Goal: Task Accomplishment & Management: Complete application form

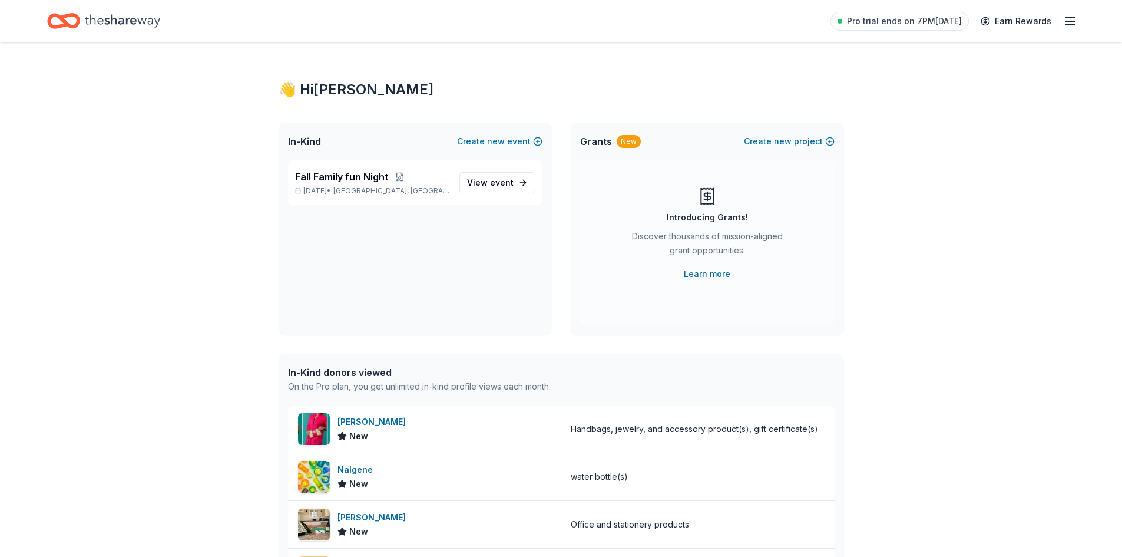
click at [1073, 27] on icon "button" at bounding box center [1070, 21] width 14 height 14
click at [380, 174] on span "Fall Family fun Night" at bounding box center [341, 177] width 93 height 14
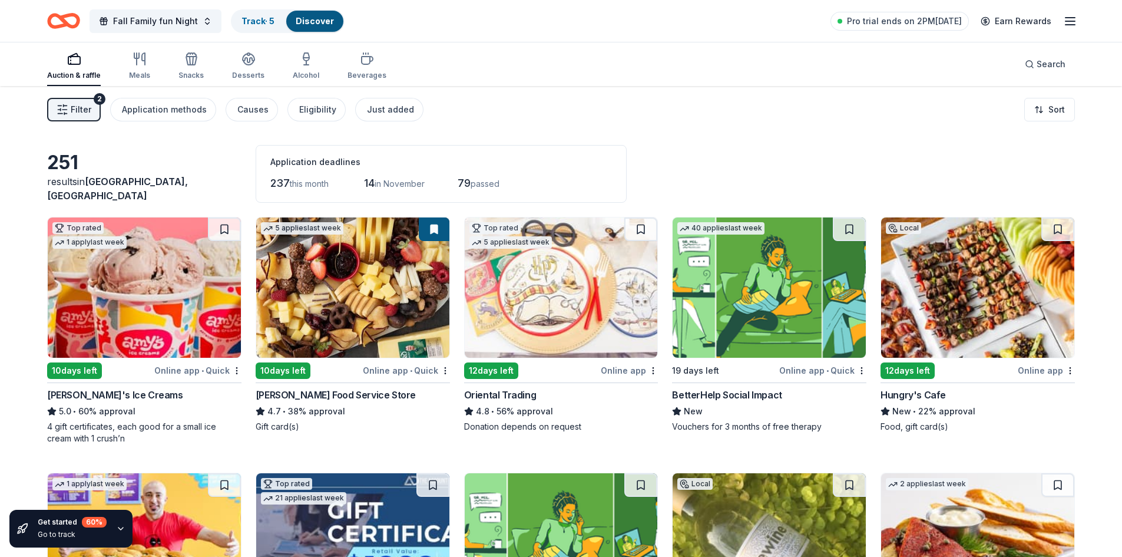
scroll to position [432, 0]
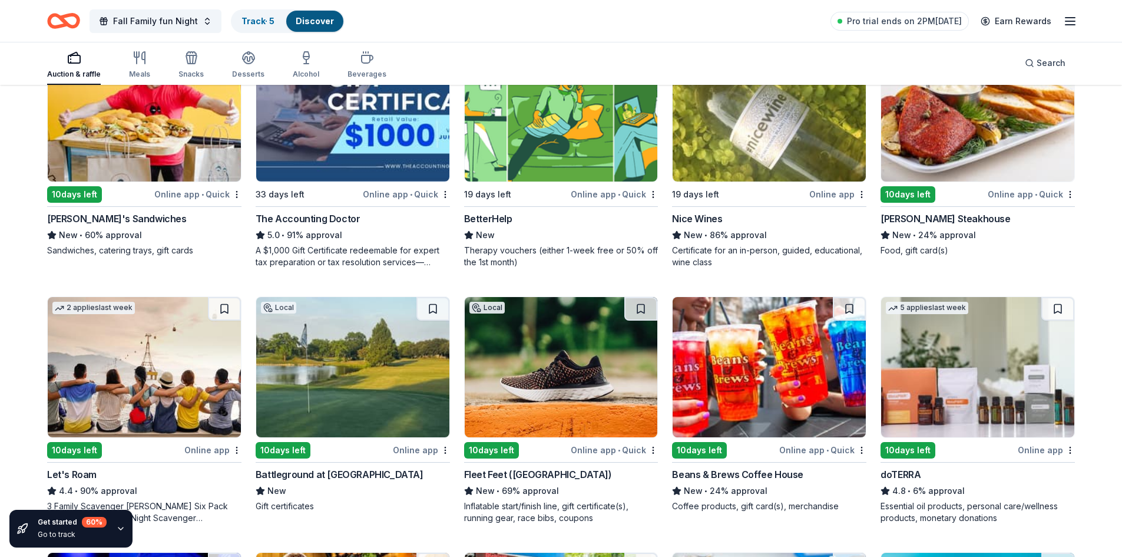
click at [732, 474] on div "Beans & Brews Coffee House" at bounding box center [737, 474] width 131 height 14
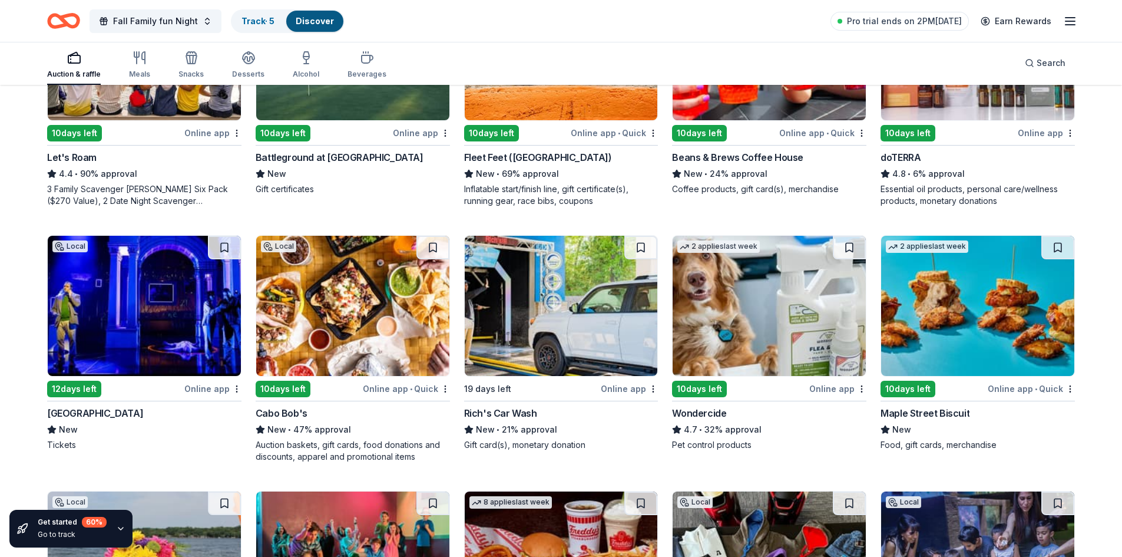
scroll to position [1180, 0]
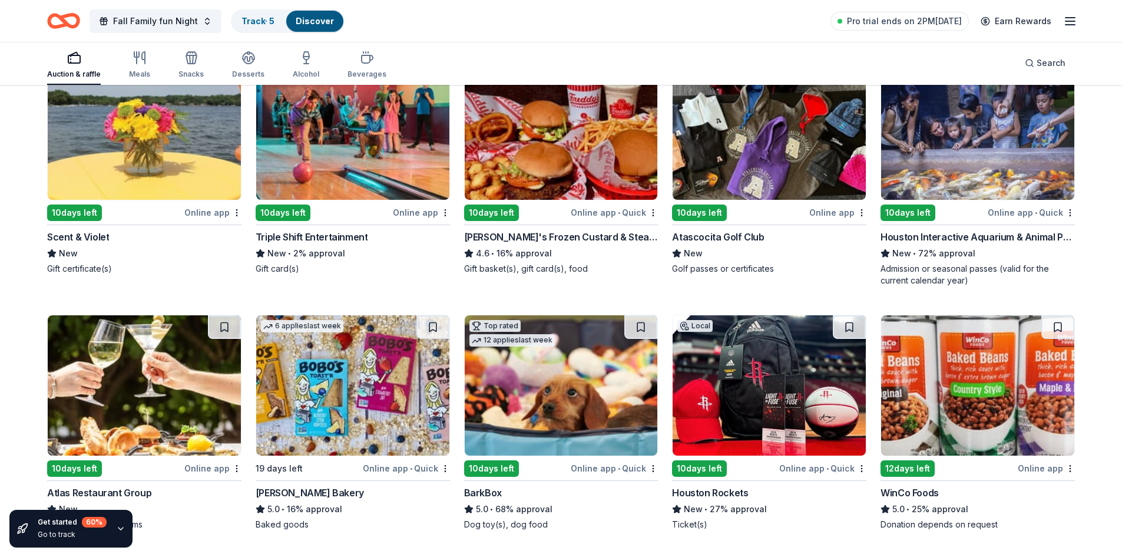
click at [147, 409] on img at bounding box center [144, 385] width 193 height 140
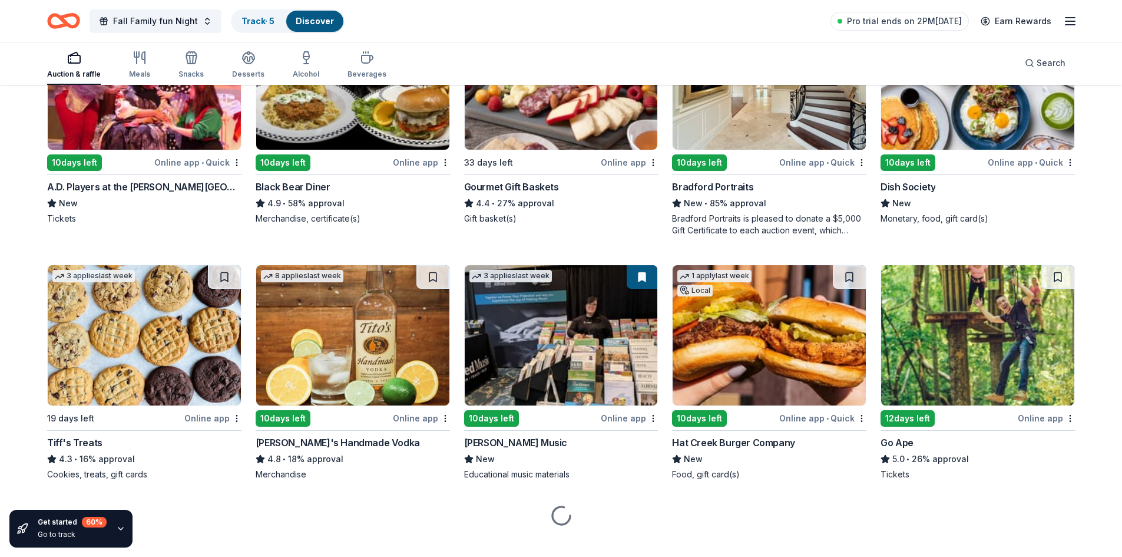
scroll to position [2247, 0]
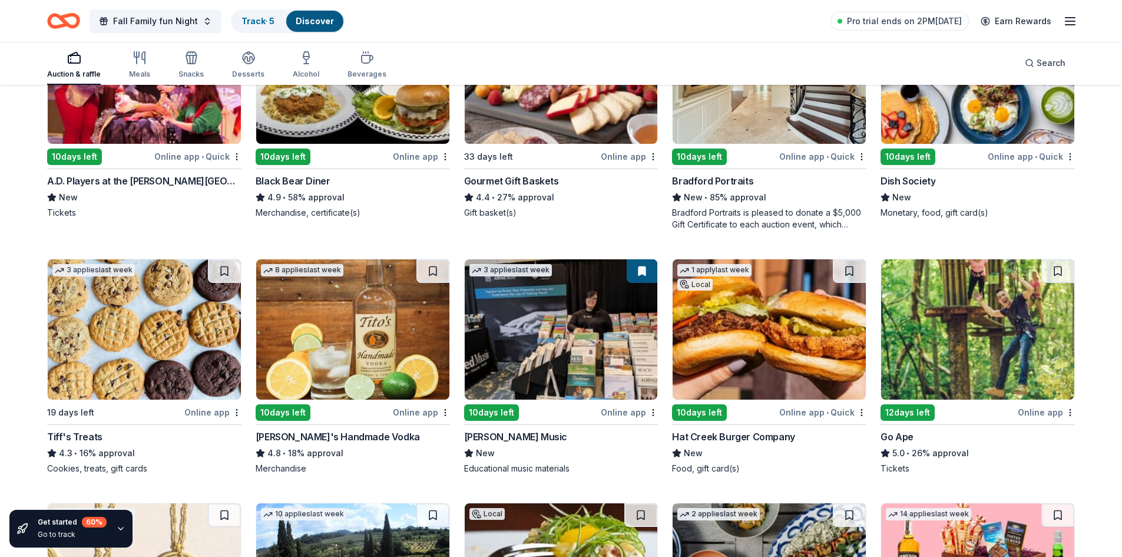
click at [524, 306] on img at bounding box center [561, 329] width 193 height 140
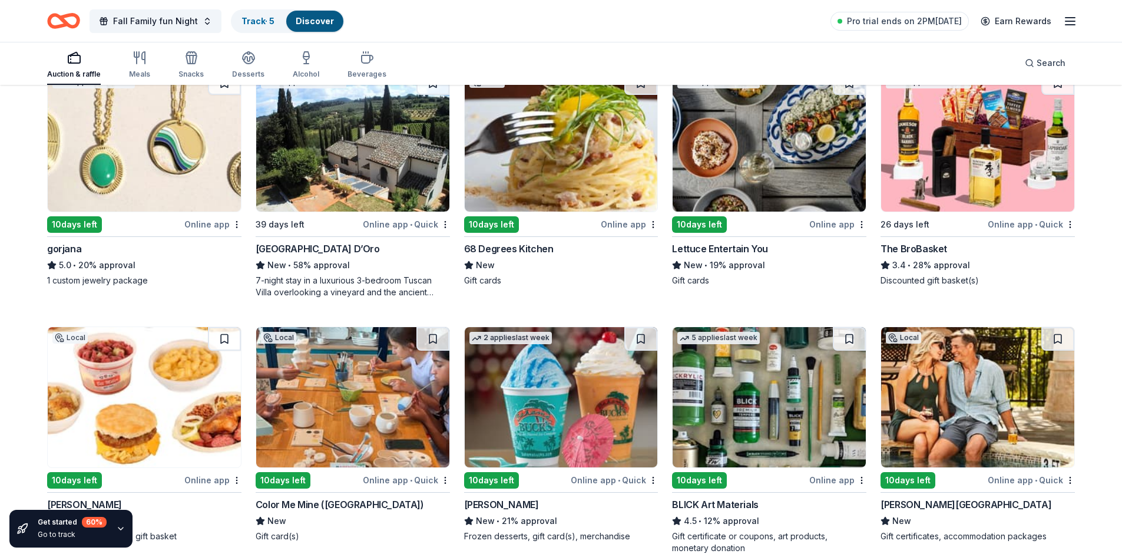
scroll to position [2763, 0]
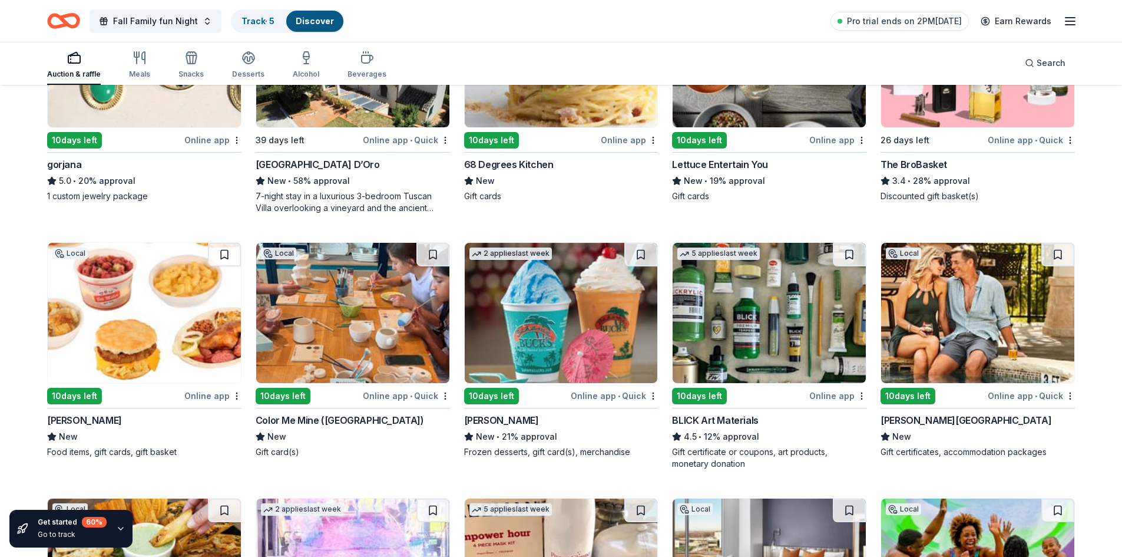
click at [143, 321] on img at bounding box center [144, 313] width 193 height 140
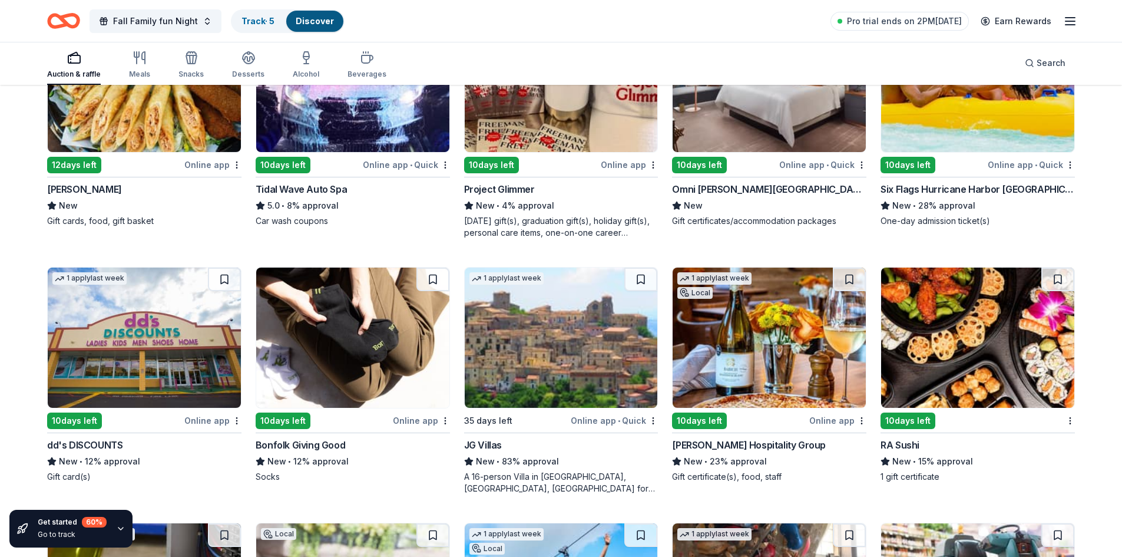
scroll to position [3736, 0]
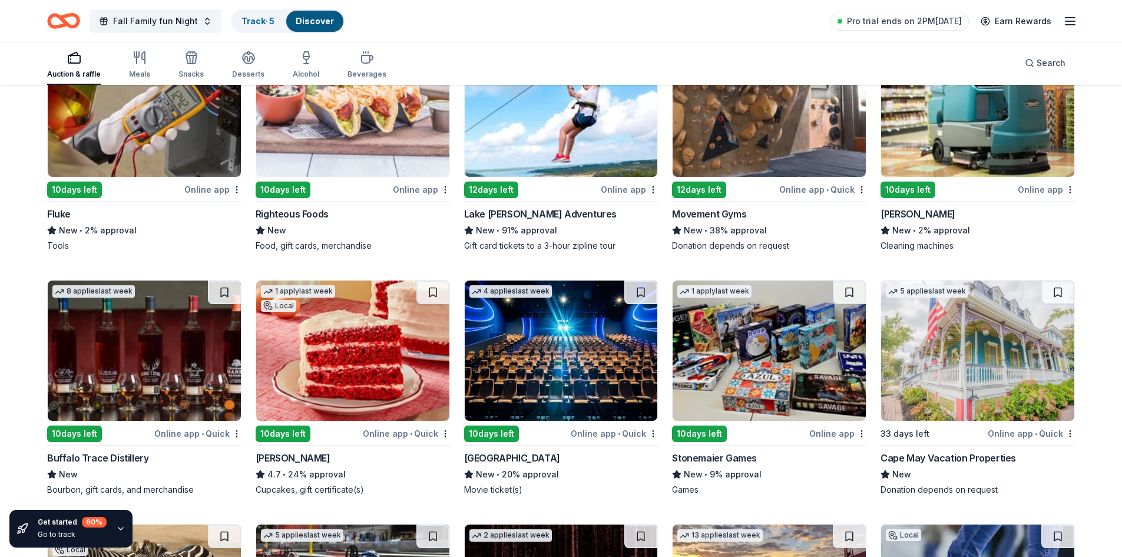
click at [356, 370] on img at bounding box center [352, 350] width 193 height 140
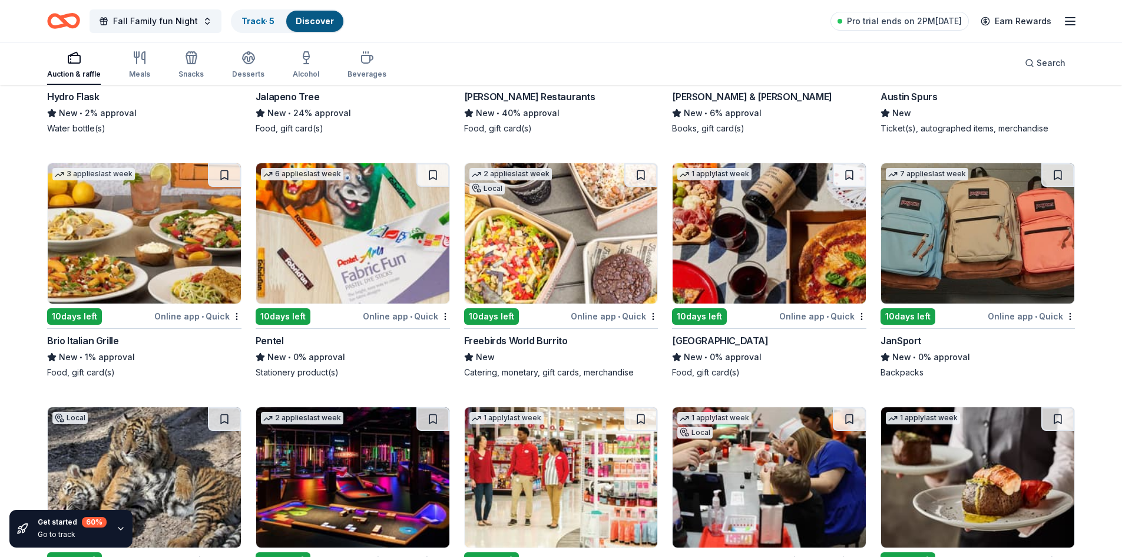
scroll to position [7197, 0]
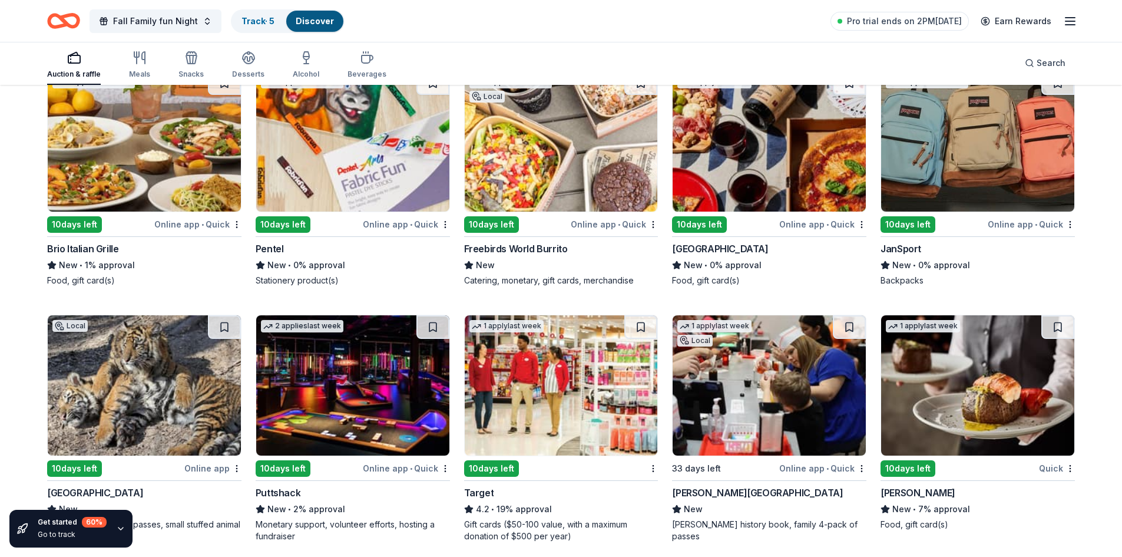
click at [580, 392] on img at bounding box center [561, 385] width 193 height 140
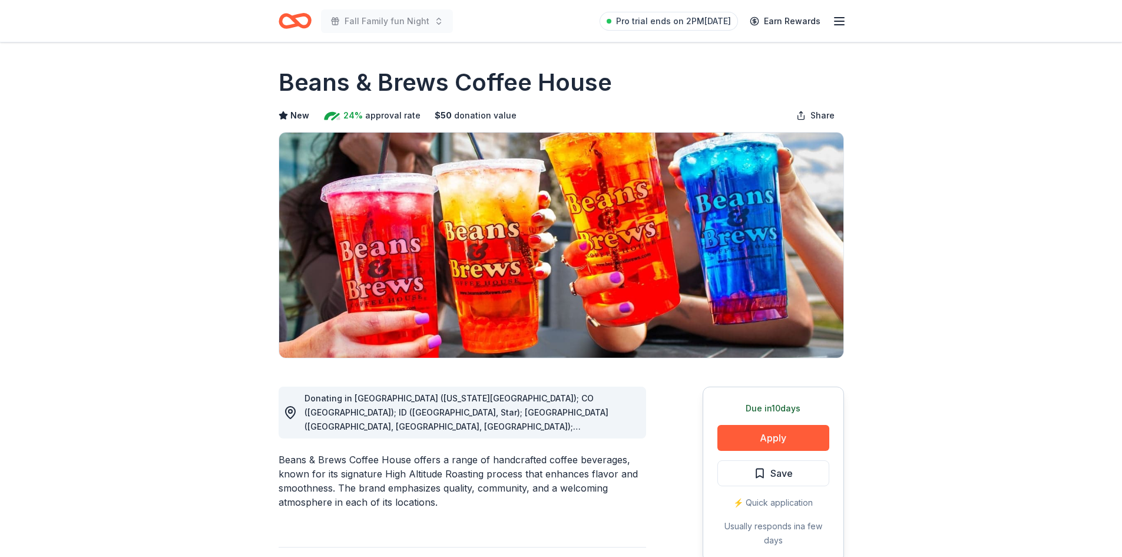
click at [838, 31] on div "Pro trial ends on 2PM, 10/14 Earn Rewards" at bounding box center [723, 21] width 247 height 28
click at [843, 25] on line "button" at bounding box center [839, 25] width 9 height 0
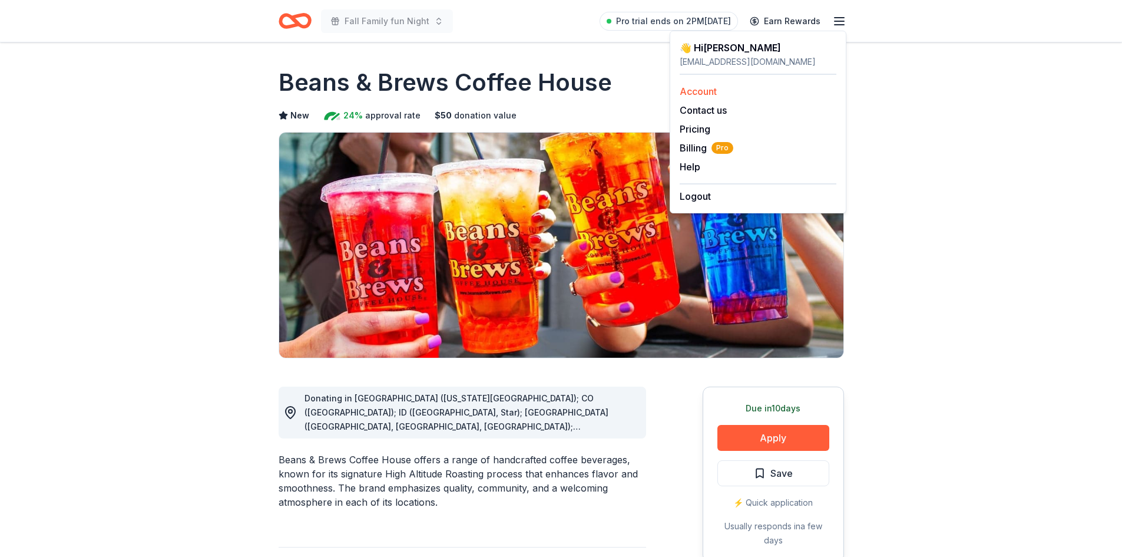
click at [742, 91] on div "Account" at bounding box center [758, 91] width 157 height 14
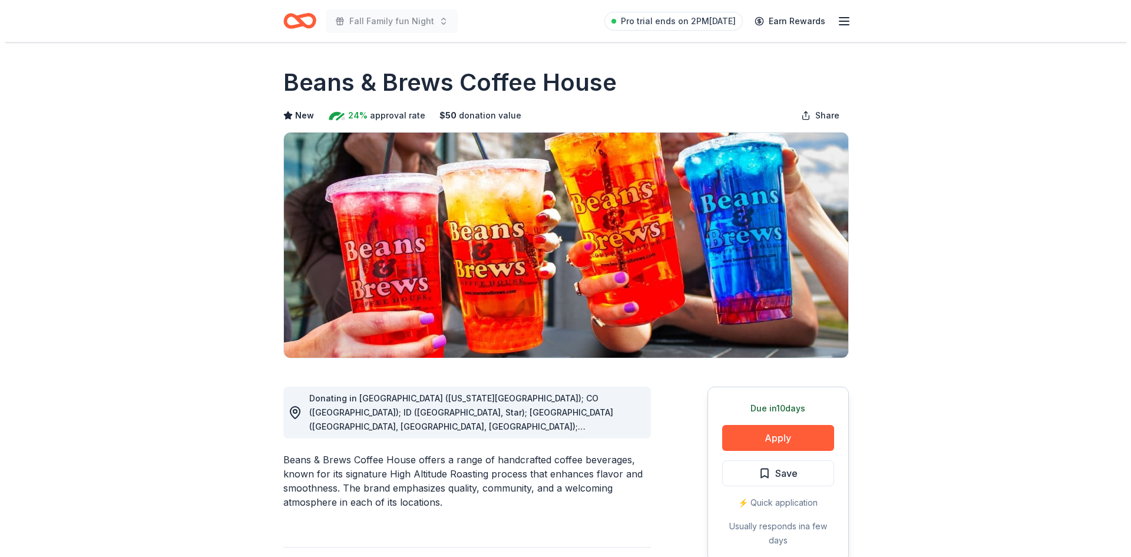
scroll to position [486, 0]
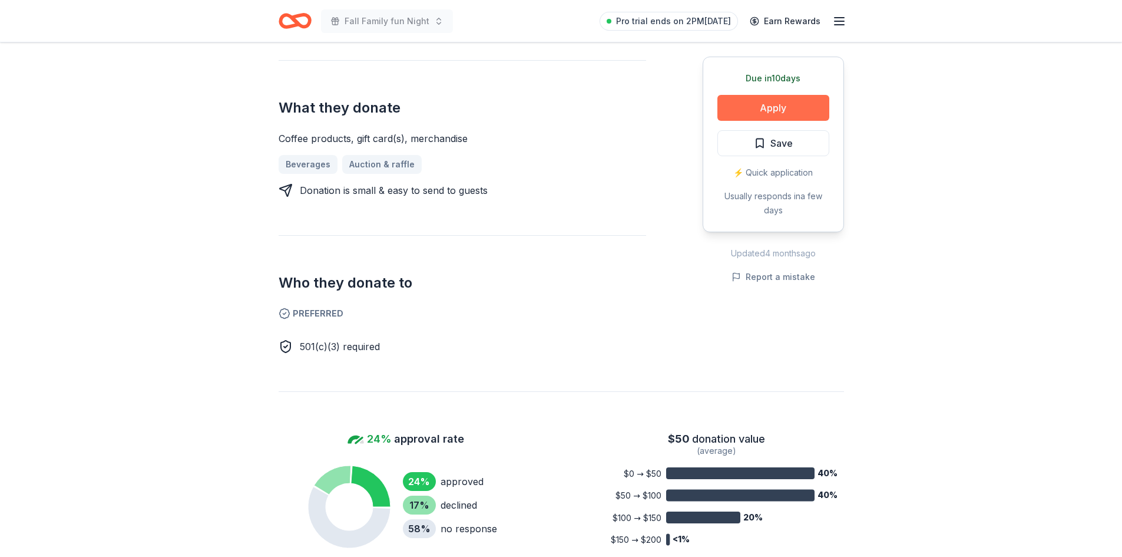
click at [756, 117] on button "Apply" at bounding box center [773, 108] width 112 height 26
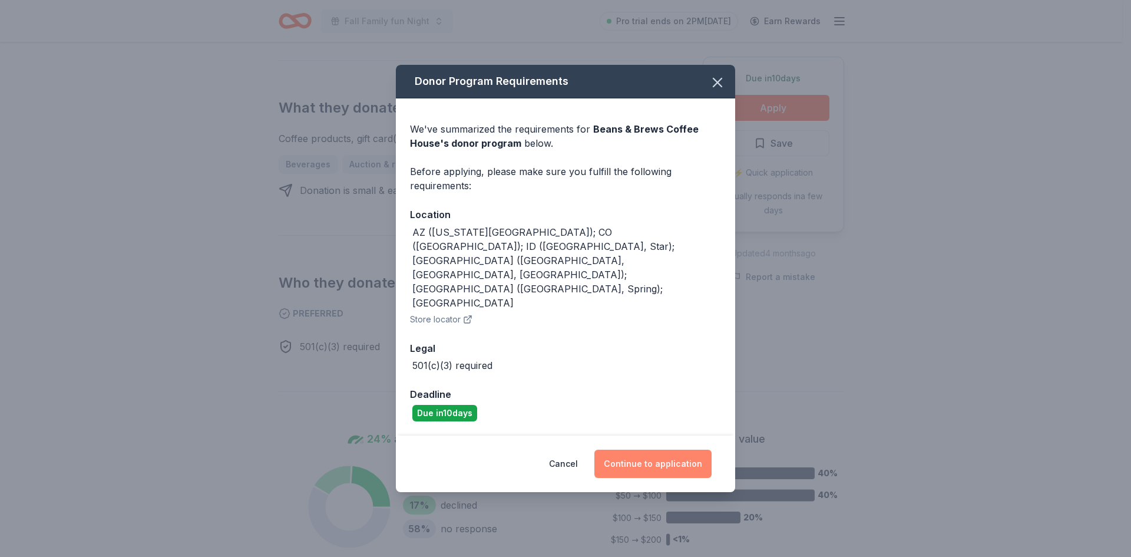
drag, startPoint x: 676, startPoint y: 442, endPoint x: 668, endPoint y: 443, distance: 8.3
click at [676, 449] on button "Continue to application" at bounding box center [652, 463] width 117 height 28
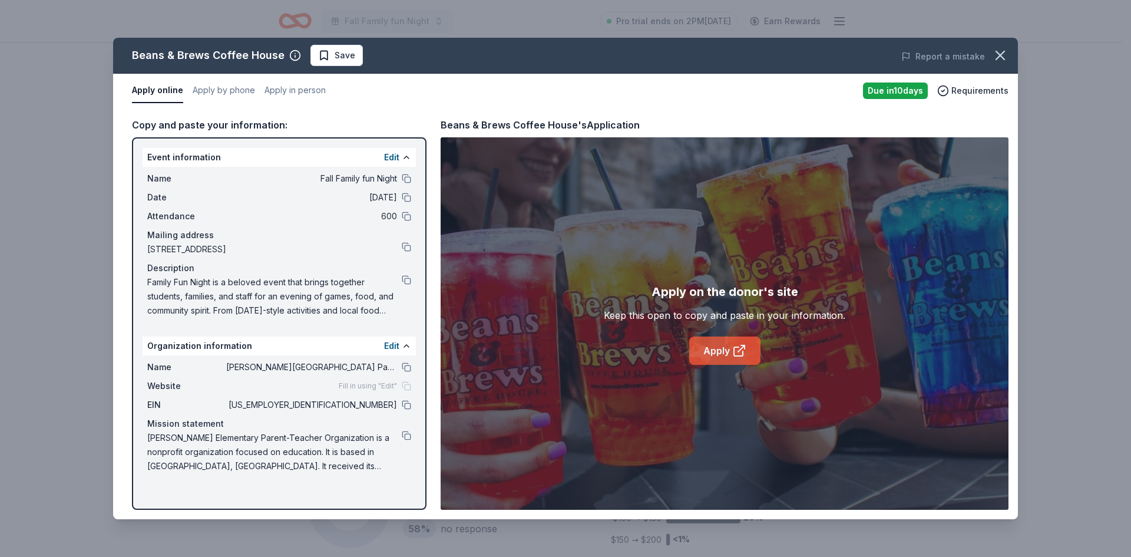
click at [717, 347] on link "Apply" at bounding box center [724, 350] width 71 height 28
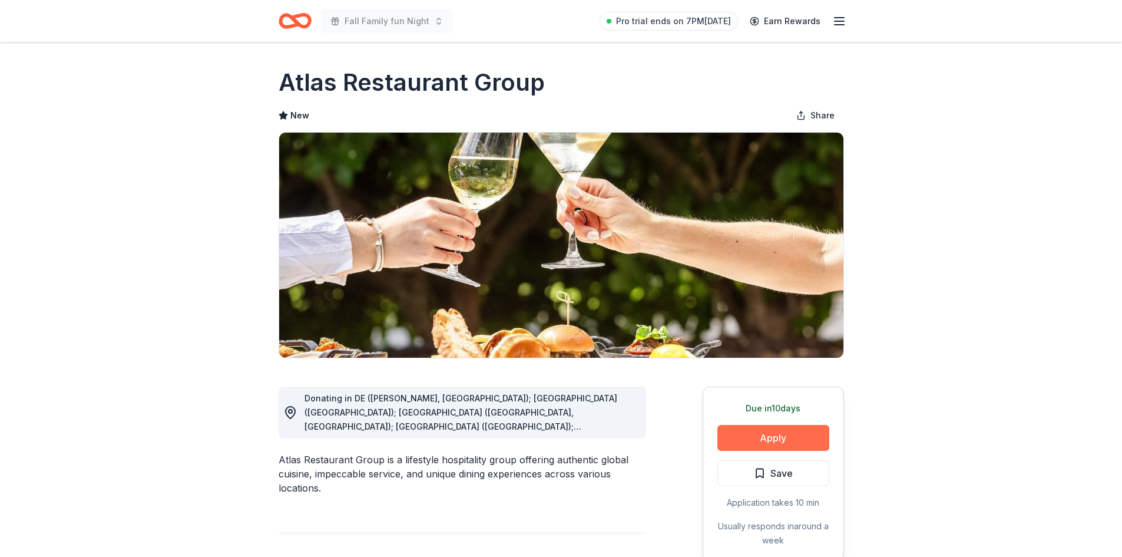
click at [781, 436] on button "Apply" at bounding box center [773, 438] width 112 height 26
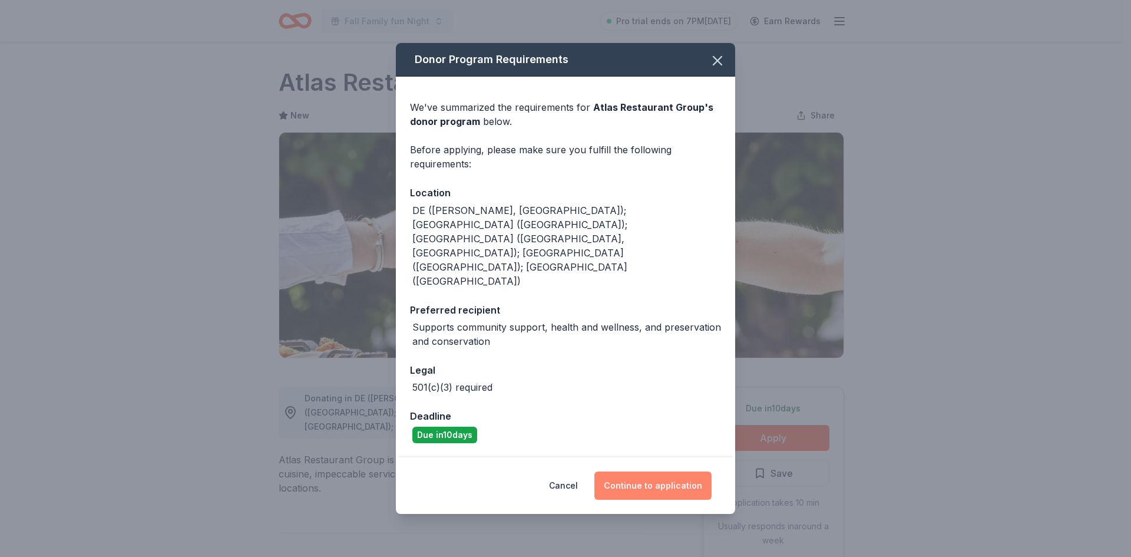
click at [623, 471] on button "Continue to application" at bounding box center [652, 485] width 117 height 28
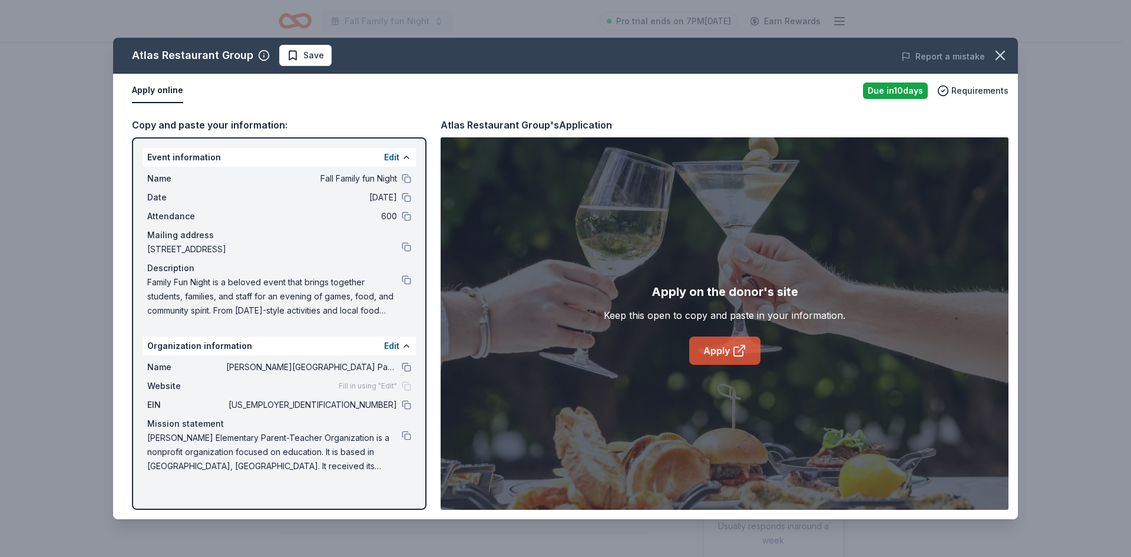
click at [707, 353] on link "Apply" at bounding box center [724, 350] width 71 height 28
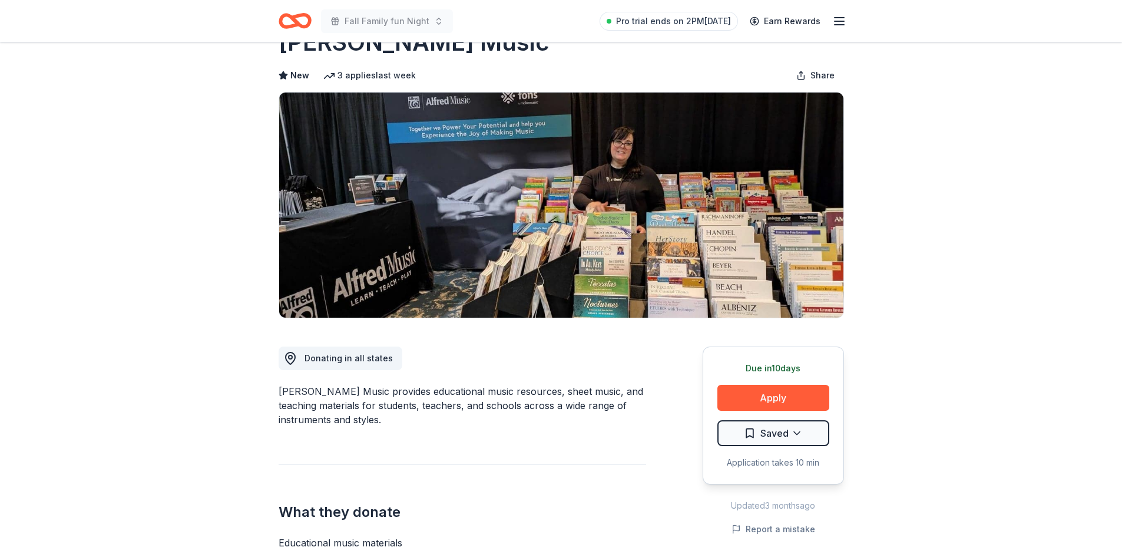
scroll to position [13, 0]
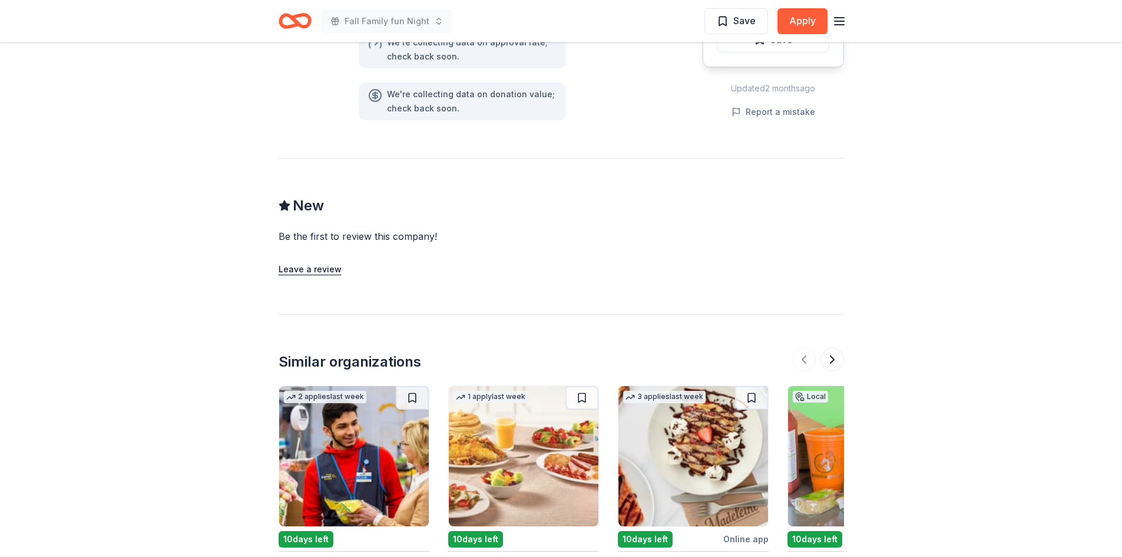
scroll to position [432, 0]
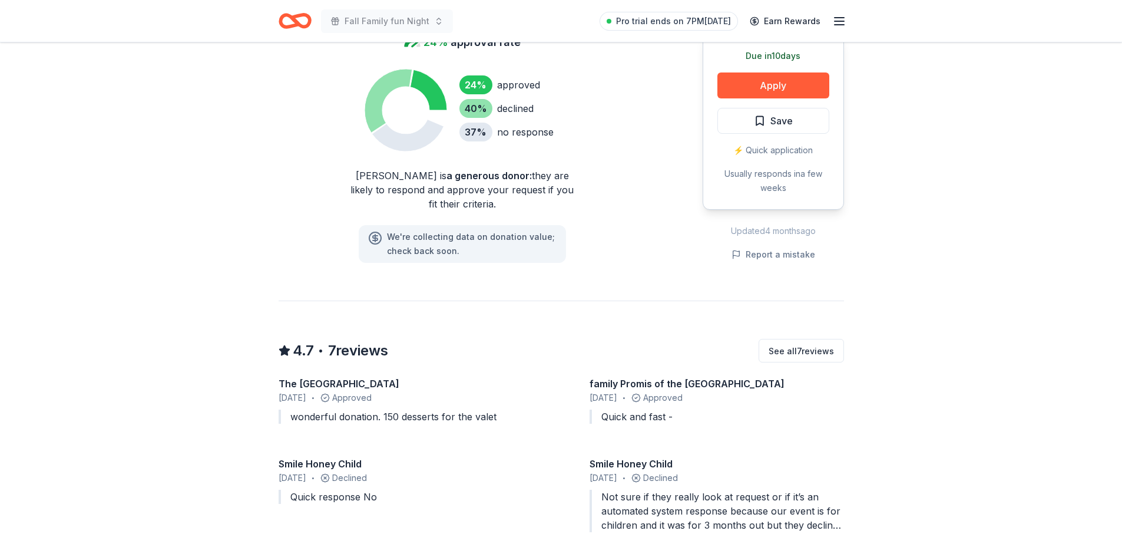
scroll to position [432, 0]
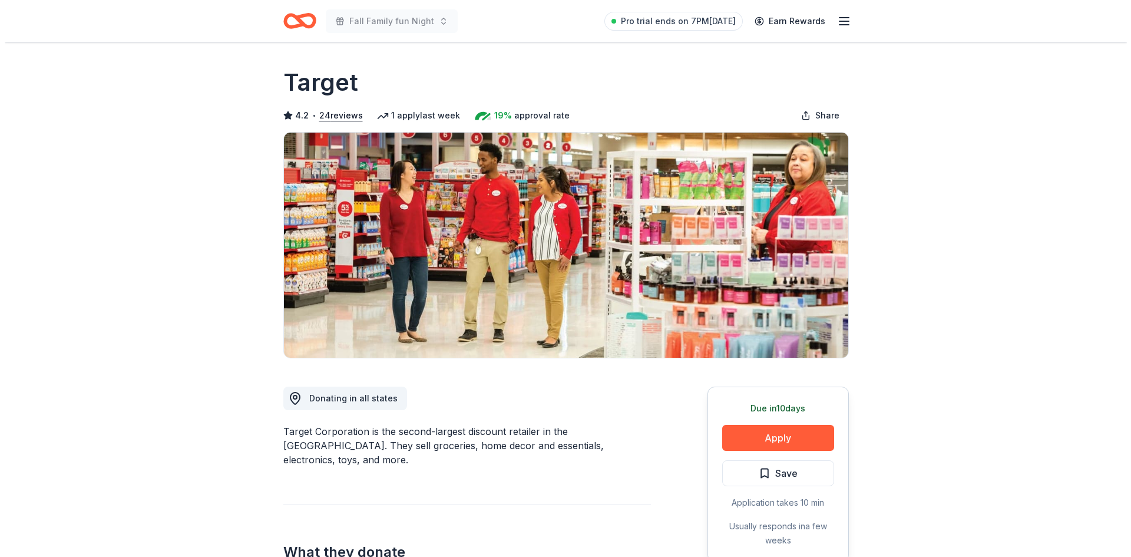
scroll to position [432, 0]
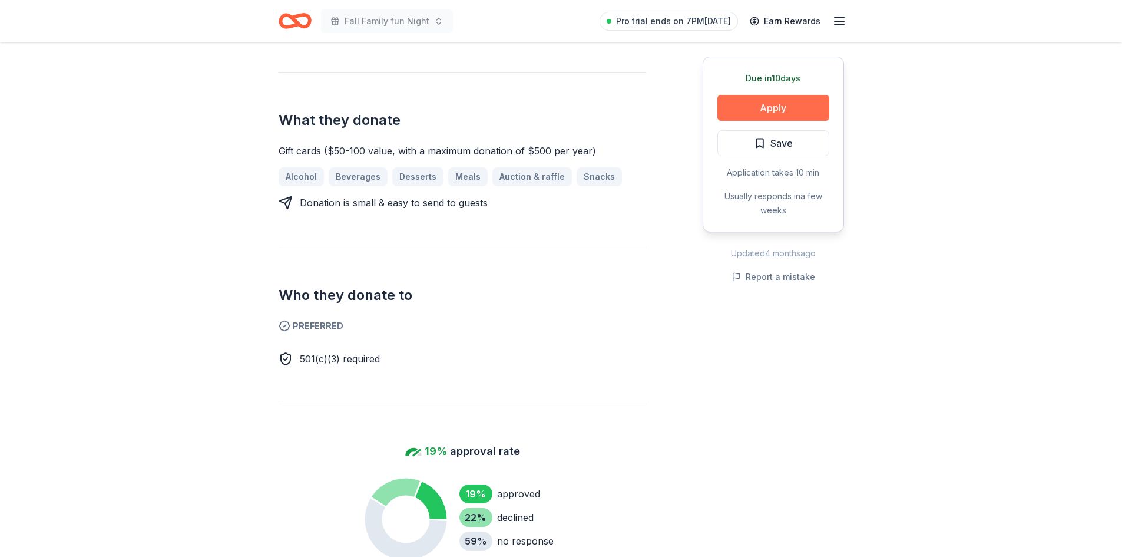
click at [736, 102] on button "Apply" at bounding box center [773, 108] width 112 height 26
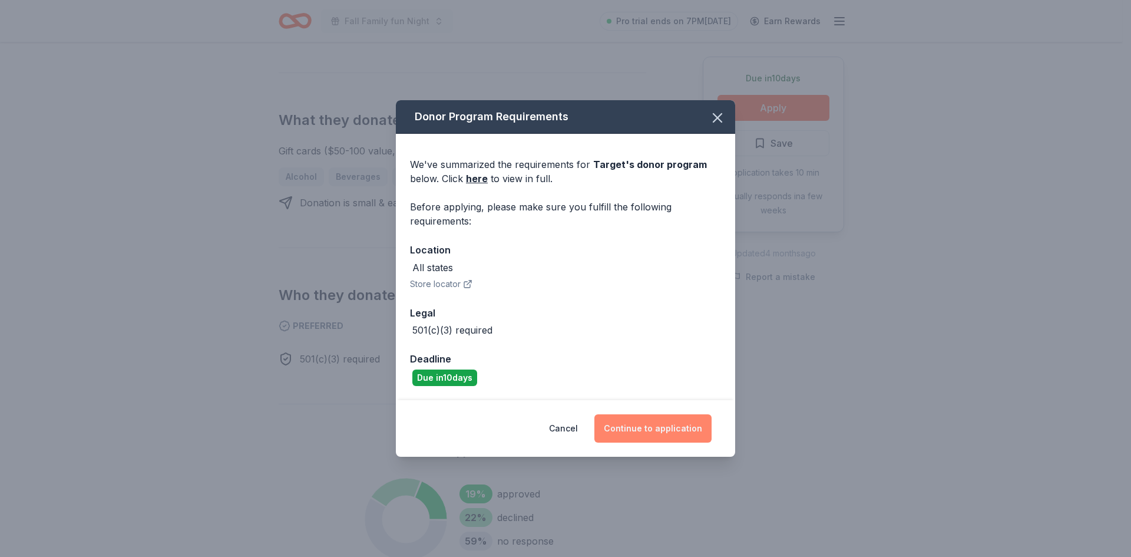
click at [654, 428] on button "Continue to application" at bounding box center [652, 428] width 117 height 28
